Goal: Task Accomplishment & Management: Complete application form

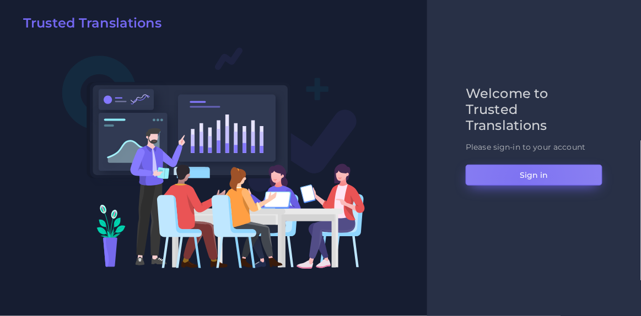
click at [521, 180] on button "Sign in" at bounding box center [534, 175] width 137 height 21
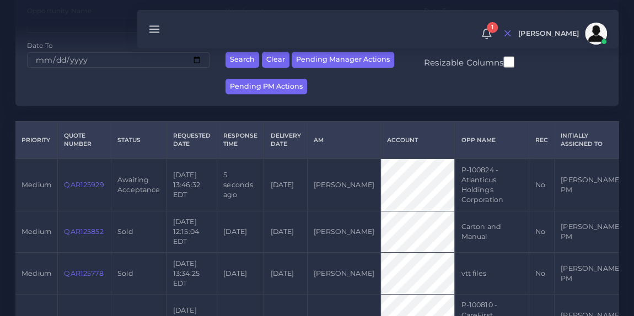
scroll to position [201, 0]
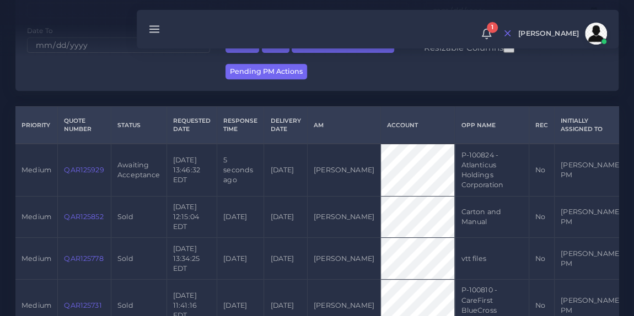
click at [79, 169] on link "QAR125929" at bounding box center [84, 170] width 40 height 8
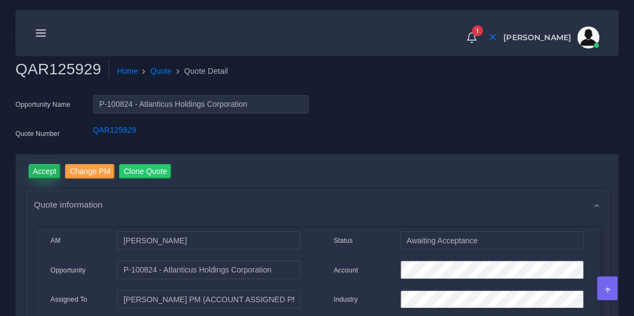
click at [45, 167] on input "Accept" at bounding box center [45, 171] width 33 height 15
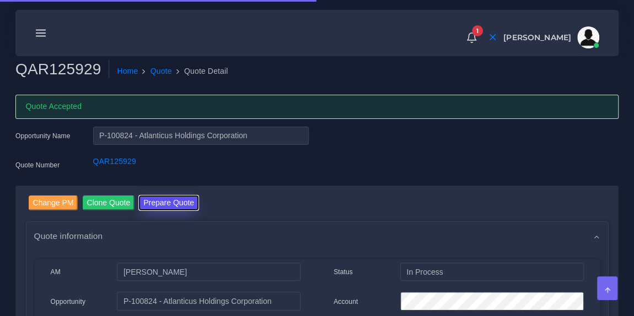
click at [150, 199] on button "Prepare Quote" at bounding box center [169, 203] width 60 height 15
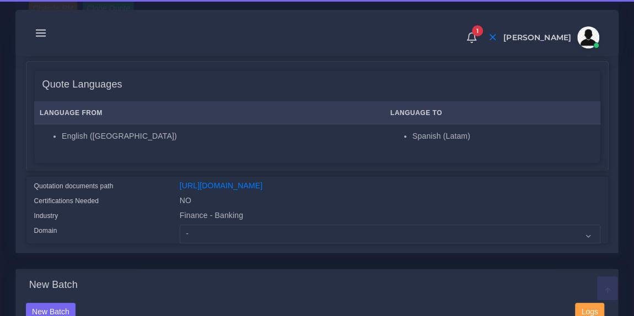
scroll to position [165, 0]
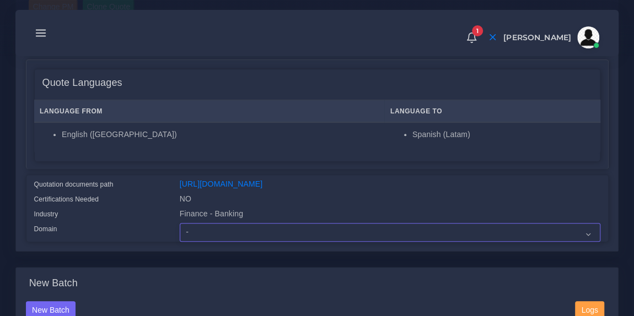
click at [221, 242] on select "- Advertising and Media Agriculture, Forestry and Fishing Architecture, Buildin…" at bounding box center [390, 232] width 420 height 19
select select "Finance - Banking"
click at [180, 230] on select "- Advertising and Media Agriculture, Forestry and Fishing Architecture, Buildin…" at bounding box center [390, 232] width 420 height 19
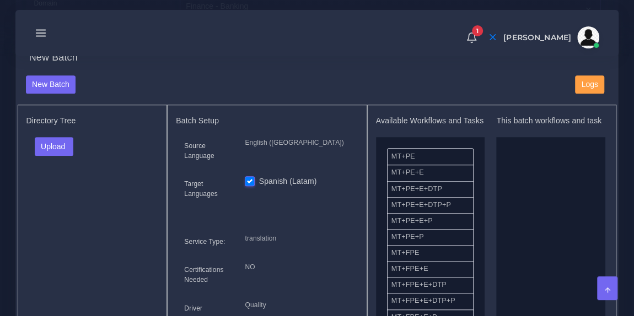
scroll to position [393, 0]
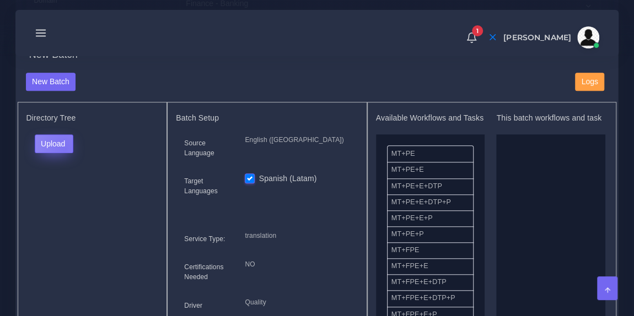
click at [64, 153] on button "Upload" at bounding box center [54, 143] width 39 height 19
click at [63, 190] on label "Files" at bounding box center [73, 185] width 76 height 14
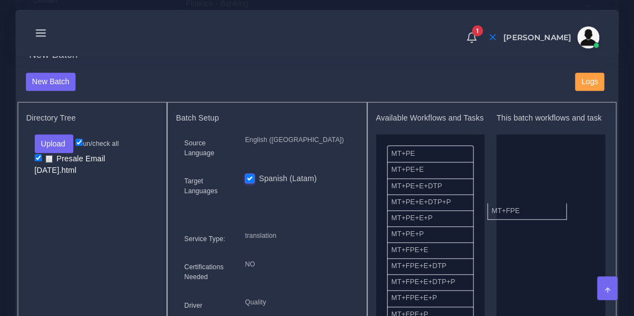
drag, startPoint x: 434, startPoint y: 263, endPoint x: 543, endPoint y: 209, distance: 121.7
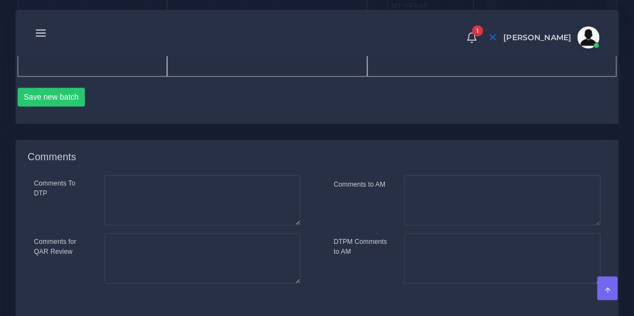
scroll to position [758, 0]
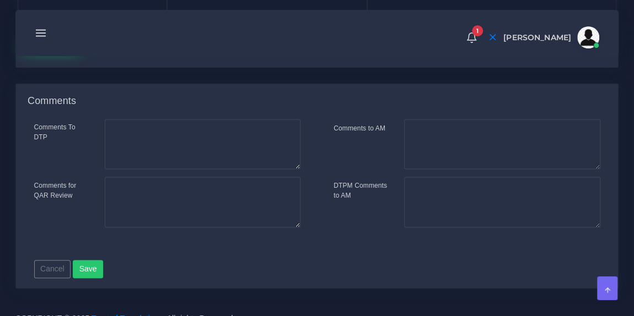
click at [43, 50] on button "Save new batch" at bounding box center [52, 40] width 68 height 19
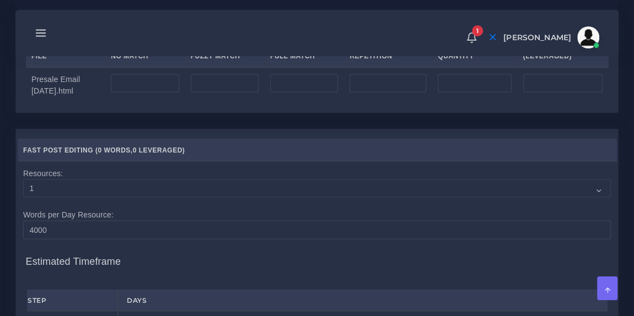
scroll to position [894, 0]
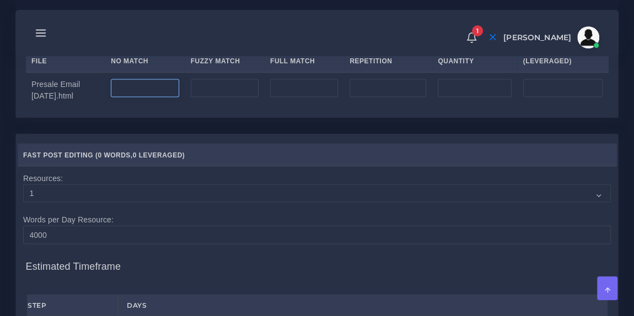
click at [146, 98] on input "number" at bounding box center [145, 88] width 68 height 19
type input "497"
click at [241, 80] on div "Upload WC from MemSource/Trados CSV File No Match Fuzzy Match Full Match Repeti…" at bounding box center [317, 64] width 582 height 86
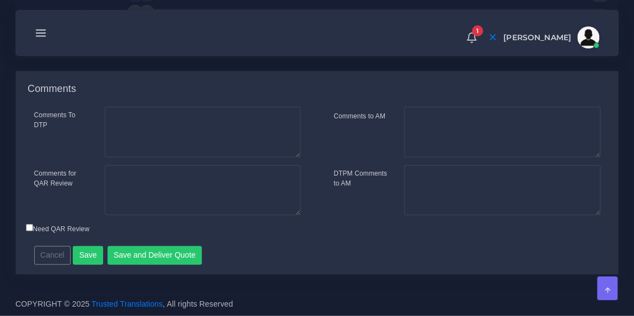
scroll to position [1274, 0]
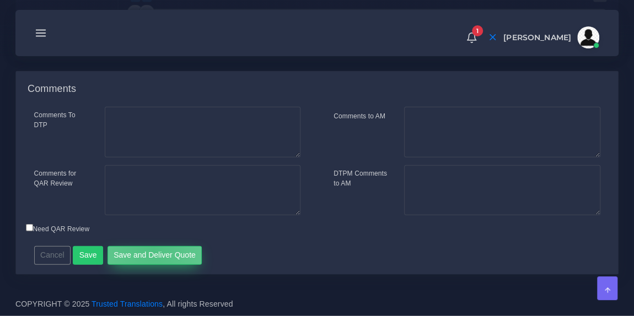
click at [148, 250] on button "Save and Deliver Quote" at bounding box center [154, 255] width 95 height 19
